Goal: Contribute content: Contribute content

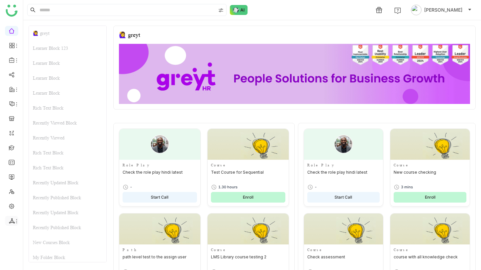
click at [13, 220] on icon at bounding box center [12, 221] width 6 height 6
click at [33, 209] on link "List" at bounding box center [48, 210] width 46 height 5
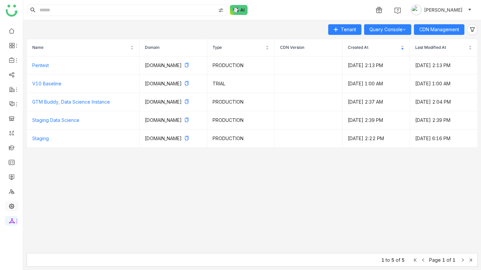
click at [15, 203] on link at bounding box center [12, 206] width 6 height 6
click at [10, 204] on link at bounding box center [12, 206] width 6 height 6
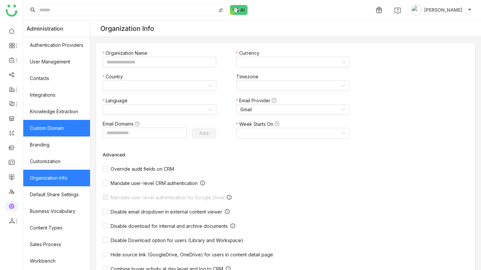
type input "*******"
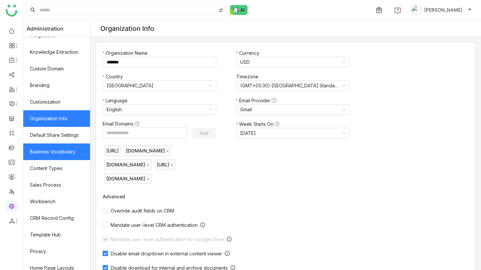
scroll to position [82, 0]
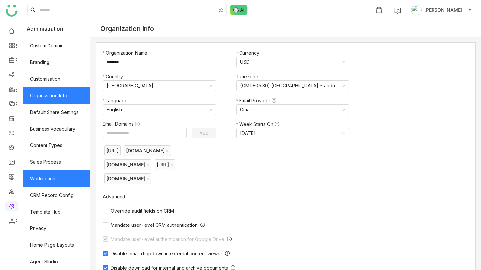
click at [60, 177] on link "Workbench" at bounding box center [56, 178] width 67 height 17
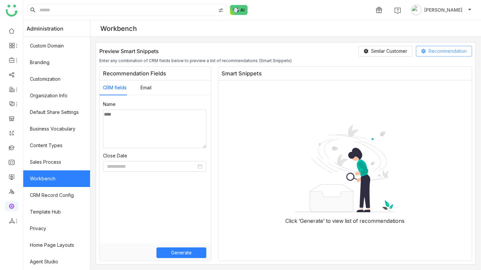
click at [433, 50] on span "Recommendation" at bounding box center [448, 51] width 38 height 7
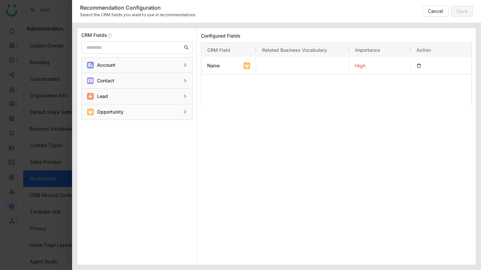
click at [55, 152] on div at bounding box center [240, 135] width 481 height 270
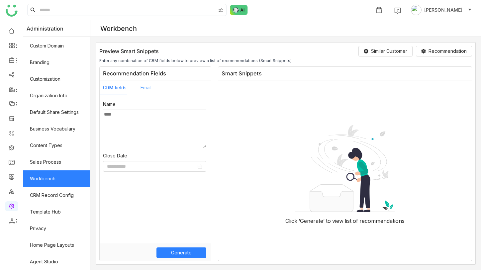
click at [140, 83] on div "Email" at bounding box center [144, 87] width 14 height 15
click at [121, 85] on button "CRM fields" at bounding box center [115, 87] width 24 height 7
click at [144, 118] on textarea at bounding box center [154, 129] width 103 height 39
type textarea "***"
click at [424, 56] on button "Recommendation" at bounding box center [444, 51] width 56 height 11
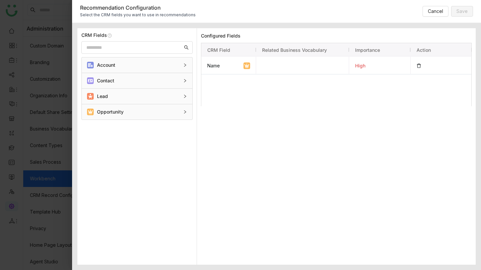
click at [141, 119] on div "Opportunity" at bounding box center [137, 111] width 111 height 15
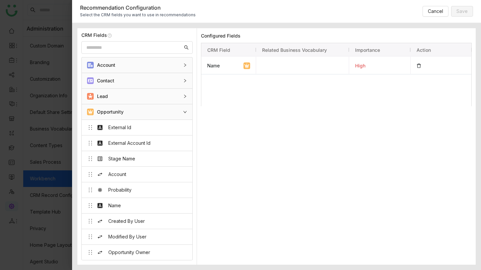
click at [142, 102] on div "Lead" at bounding box center [137, 96] width 111 height 15
click at [144, 89] on div "Lead" at bounding box center [137, 96] width 111 height 15
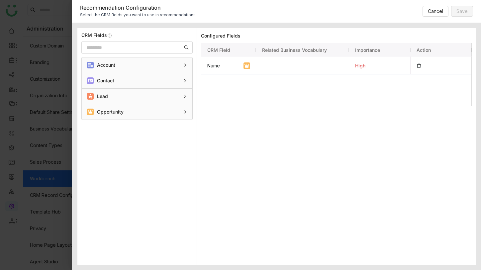
click at [144, 83] on div "Contact" at bounding box center [133, 80] width 92 height 7
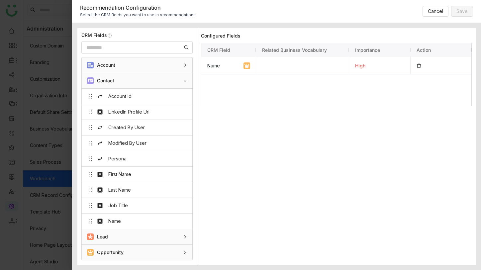
click at [150, 69] on div "Account" at bounding box center [137, 64] width 111 height 15
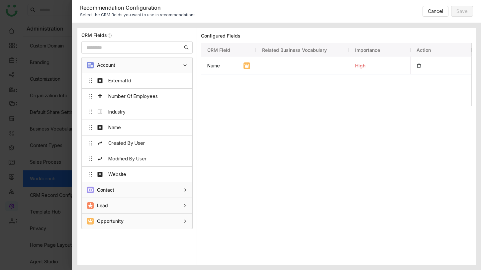
click at [166, 195] on div "Contact" at bounding box center [137, 189] width 111 height 15
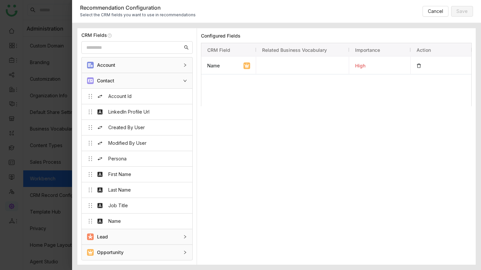
scroll to position [1, 0]
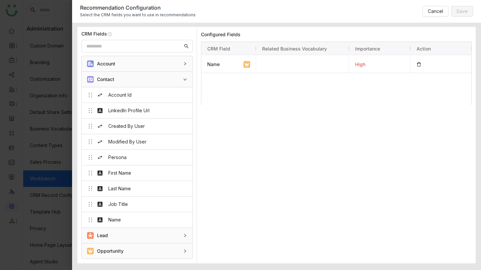
click at [179, 84] on div "Contact" at bounding box center [137, 79] width 111 height 15
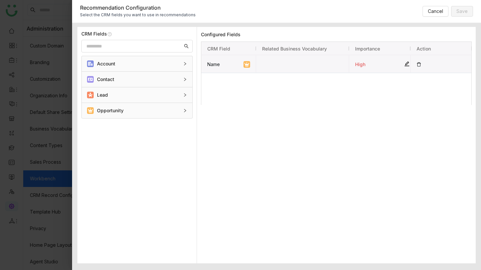
click at [407, 63] on div "high" at bounding box center [379, 64] width 61 height 18
click at [157, 100] on div "Lead" at bounding box center [137, 94] width 111 height 15
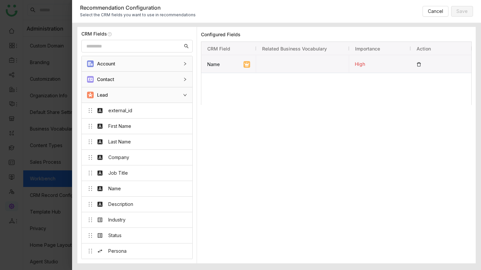
scroll to position [78, 0]
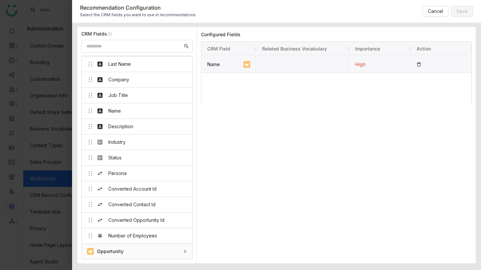
click at [154, 252] on div "Opportunity" at bounding box center [133, 251] width 92 height 7
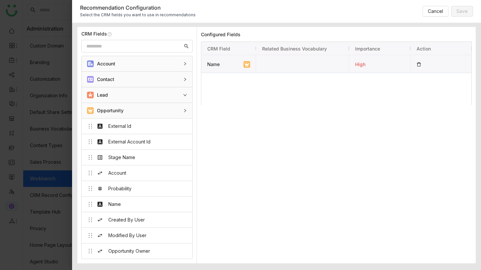
scroll to position [0, 0]
click at [424, 11] on button "Cancel" at bounding box center [436, 11] width 26 height 11
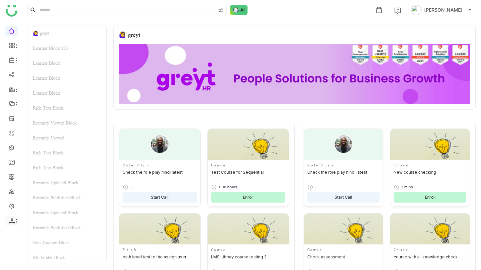
click at [13, 222] on icon at bounding box center [12, 221] width 6 height 6
click at [28, 210] on link "List" at bounding box center [48, 210] width 46 height 5
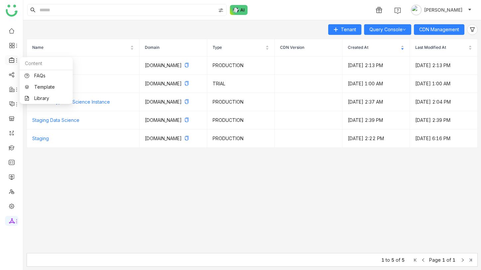
click at [13, 58] on icon at bounding box center [11, 59] width 5 height 5
click at [15, 63] on icon at bounding box center [16, 60] width 5 height 5
click at [42, 97] on link "Library" at bounding box center [46, 98] width 43 height 5
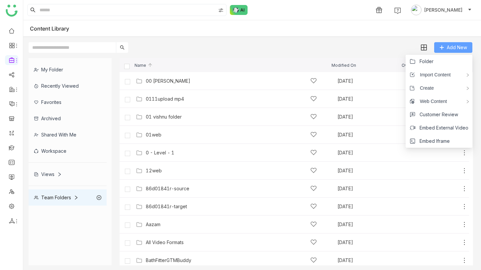
click at [455, 43] on button "Add New" at bounding box center [453, 47] width 38 height 11
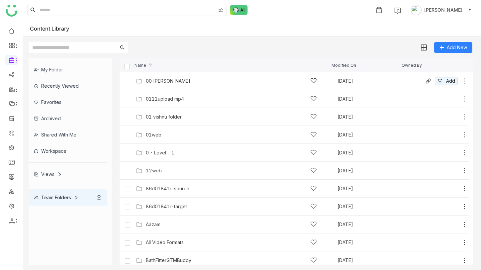
click at [160, 80] on div "00 Arif Folder" at bounding box center [168, 80] width 45 height 5
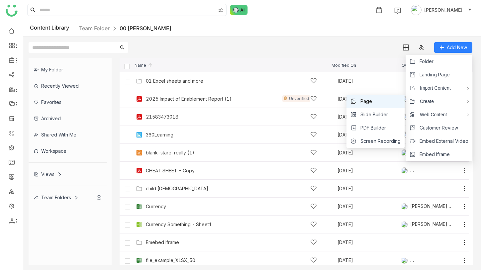
click at [379, 105] on li "Page" at bounding box center [376, 101] width 58 height 13
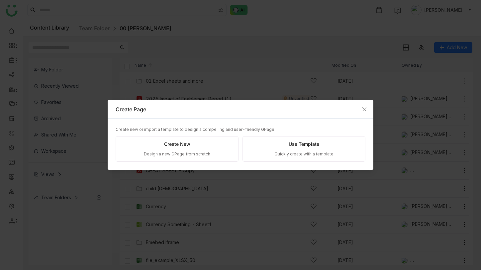
click at [182, 150] on div "Create New Design a new GPage from scratch" at bounding box center [177, 149] width 123 height 26
click at [171, 146] on div "Create New" at bounding box center [177, 144] width 26 height 7
click at [179, 143] on div "Create New" at bounding box center [177, 144] width 26 height 7
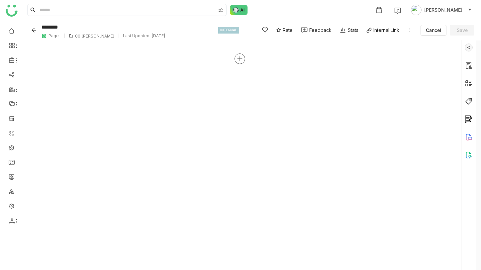
click at [243, 57] on icon at bounding box center [240, 59] width 6 height 6
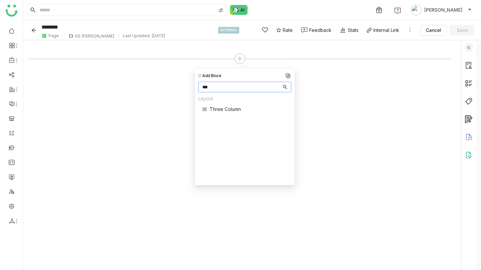
type input "****"
click at [240, 159] on div "Banner Button Divider Documents Header Image Learner Rich Text Single Document" at bounding box center [222, 120] width 49 height 102
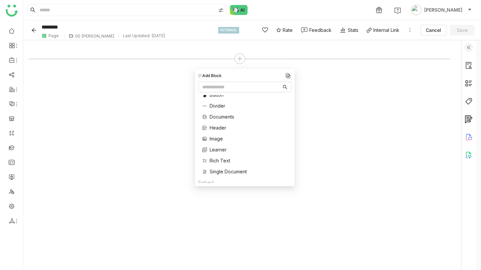
scroll to position [22, 0]
click at [219, 160] on span "Rich Text" at bounding box center [220, 156] width 21 height 7
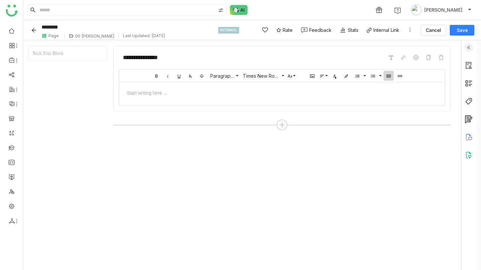
click at [391, 78] on icon "button" at bounding box center [388, 75] width 5 height 5
click at [449, 108] on span at bounding box center [447, 107] width 4 height 4
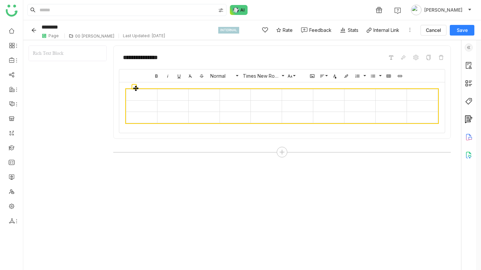
click at [423, 94] on div "Bold Italic Underline Clear Formatting Strikethrough Normal Normal Heading 1 He…" at bounding box center [282, 101] width 326 height 64
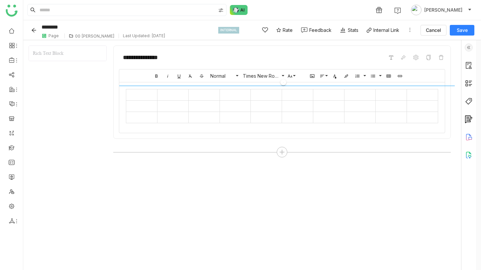
click at [431, 94] on div at bounding box center [287, 90] width 336 height 8
click at [431, 92] on div at bounding box center [287, 90] width 336 height 8
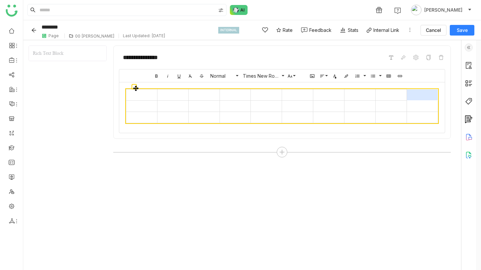
click at [423, 95] on td at bounding box center [422, 94] width 31 height 11
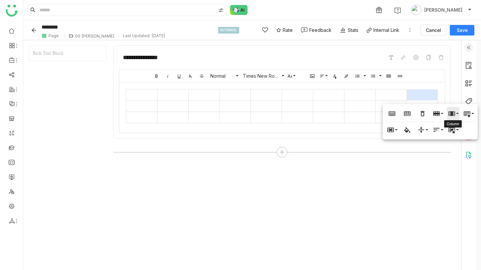
click at [459, 115] on button "Column" at bounding box center [453, 113] width 13 height 13
drag, startPoint x: 461, startPoint y: 124, endPoint x: 463, endPoint y: 135, distance: 10.7
click at [463, 135] on ul "Insert column before Insert column after Delete column" at bounding box center [451, 136] width 58 height 35
click at [463, 135] on link "Insert column after" at bounding box center [451, 137] width 58 height 10
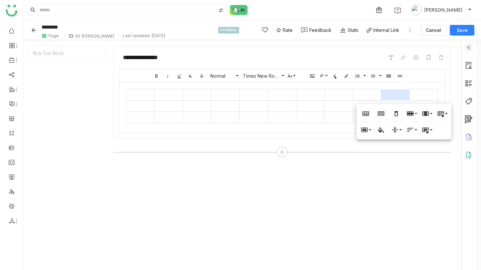
click at [435, 95] on td at bounding box center [424, 94] width 28 height 11
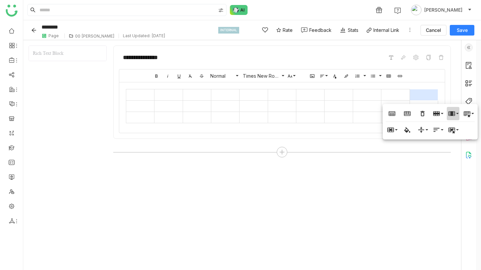
click at [452, 114] on icon "button" at bounding box center [452, 113] width 7 height 5
click at [459, 134] on link "Insert column after" at bounding box center [451, 137] width 58 height 10
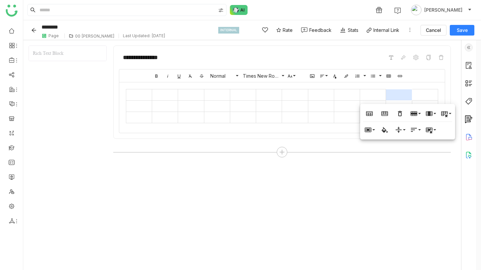
click at [438, 98] on td at bounding box center [425, 94] width 26 height 11
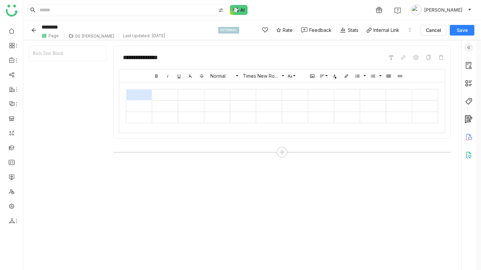
click at [145, 91] on td at bounding box center [139, 94] width 26 height 11
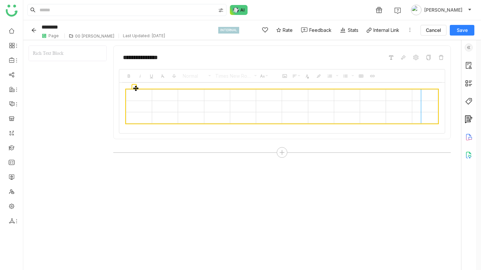
click at [419, 97] on div at bounding box center [421, 106] width 4 height 34
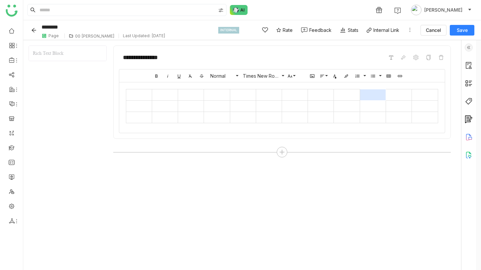
click at [384, 97] on td at bounding box center [373, 94] width 26 height 11
click at [360, 98] on td at bounding box center [347, 94] width 26 height 11
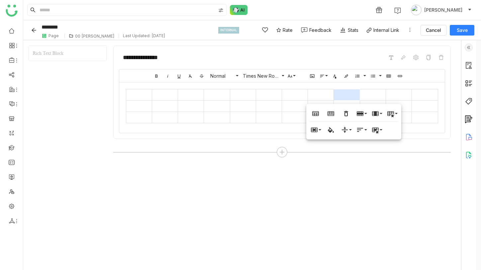
click at [328, 95] on td at bounding box center [321, 94] width 26 height 11
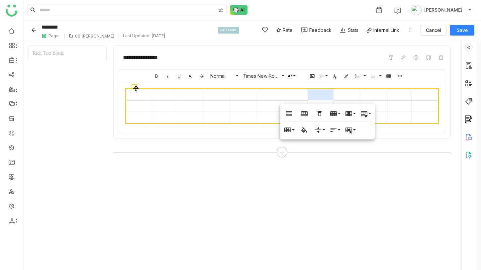
click at [293, 93] on td at bounding box center [295, 94] width 26 height 11
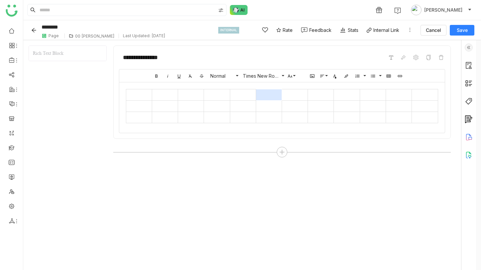
click at [265, 93] on td at bounding box center [269, 94] width 26 height 11
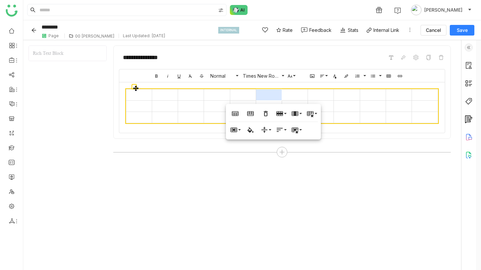
click at [386, 93] on td at bounding box center [373, 94] width 26 height 11
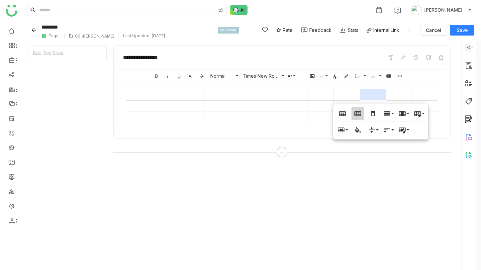
click at [354, 116] on button "Table Footer" at bounding box center [358, 113] width 13 height 13
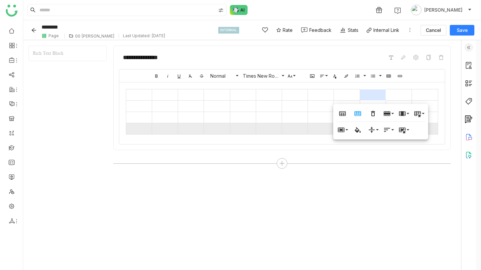
click at [353, 152] on div "**********" at bounding box center [282, 108] width 338 height 125
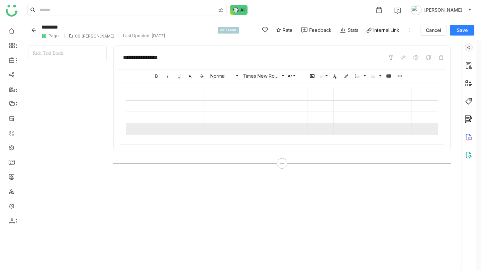
click at [339, 134] on div "Start writing here ..." at bounding box center [282, 111] width 326 height 59
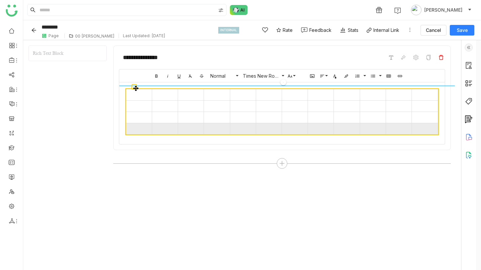
click at [444, 58] on icon at bounding box center [441, 57] width 5 height 5
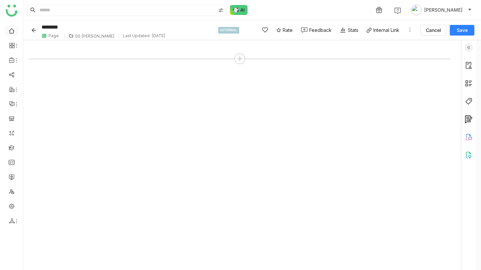
click at [14, 33] on link at bounding box center [12, 31] width 6 height 6
